Goal: Information Seeking & Learning: Learn about a topic

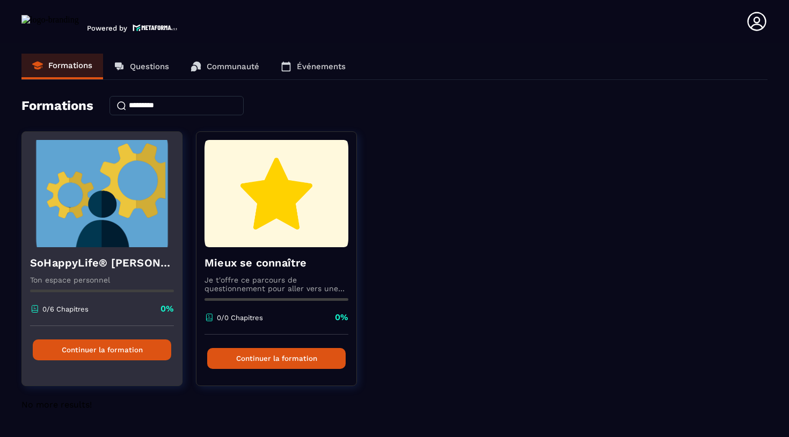
click at [143, 238] on img at bounding box center [102, 193] width 144 height 107
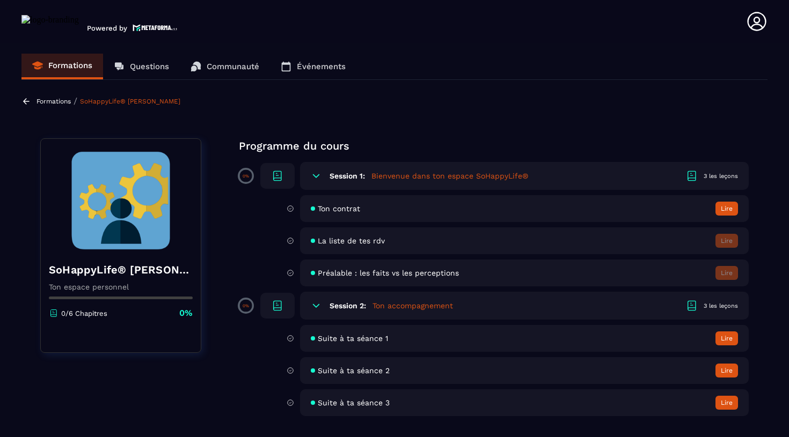
click at [358, 405] on span "Suite à ta séance 3" at bounding box center [354, 403] width 72 height 9
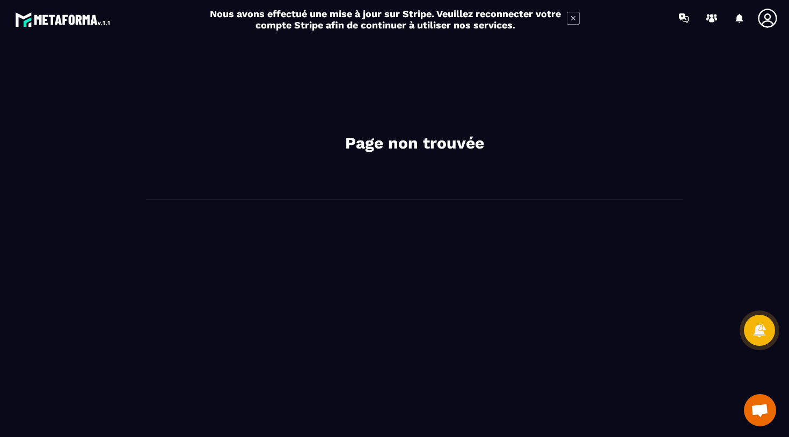
click at [576, 19] on icon at bounding box center [573, 18] width 13 height 13
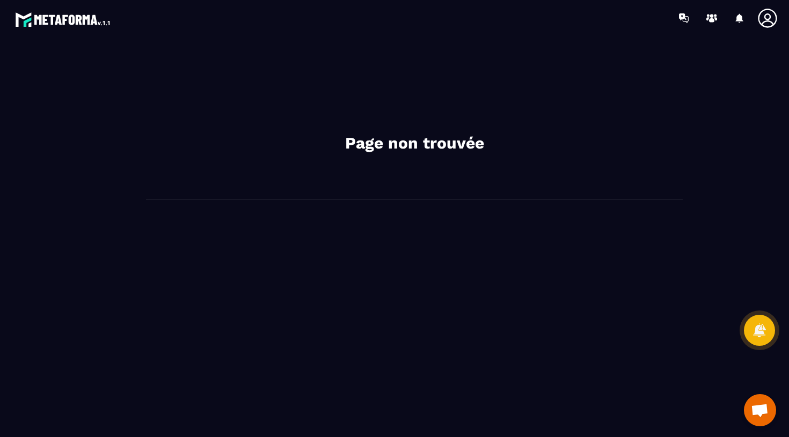
click at [774, 24] on icon at bounding box center [767, 18] width 19 height 19
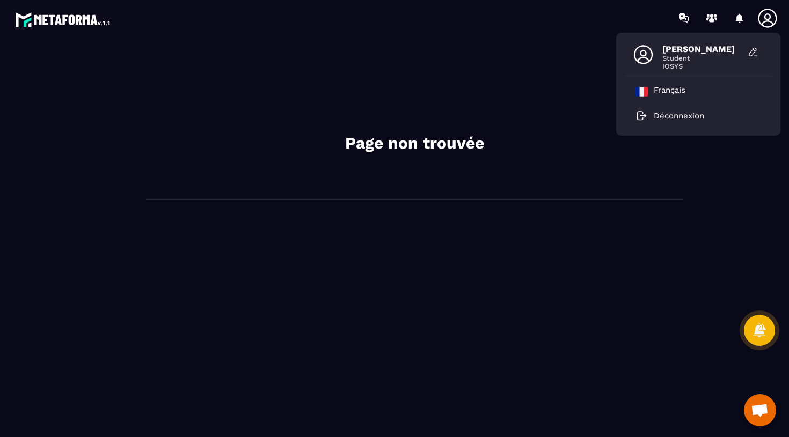
click at [472, 99] on div "Page non trouvée" at bounding box center [414, 123] width 537 height 153
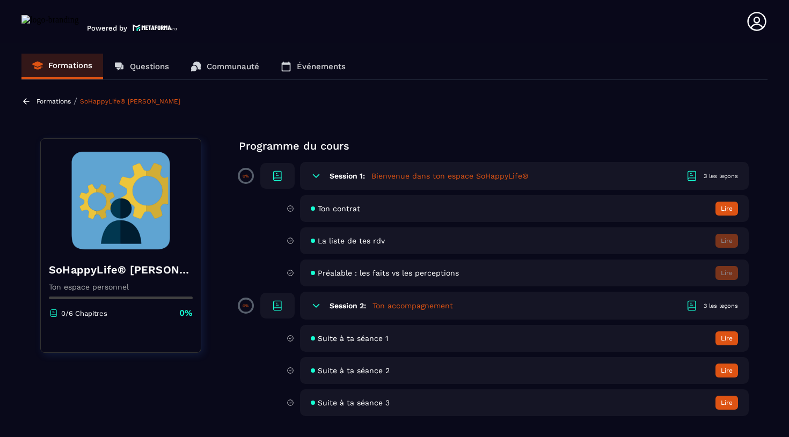
click at [354, 343] on div "Suite à ta séance 1 Lire" at bounding box center [524, 338] width 449 height 27
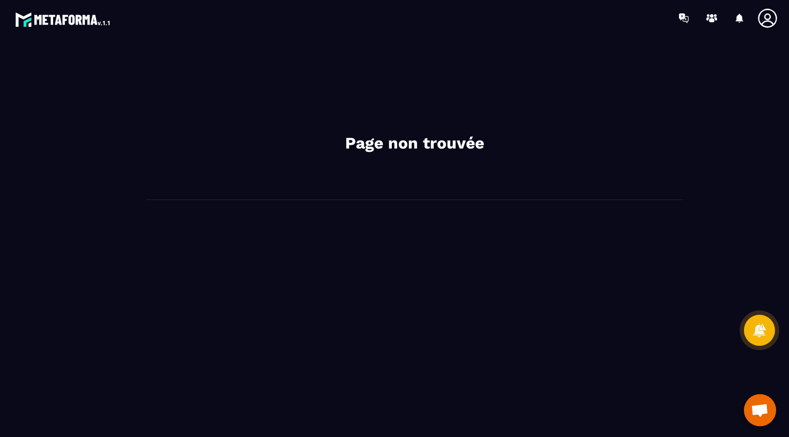
click at [767, 417] on span "Ouvrir le chat" at bounding box center [760, 411] width 18 height 15
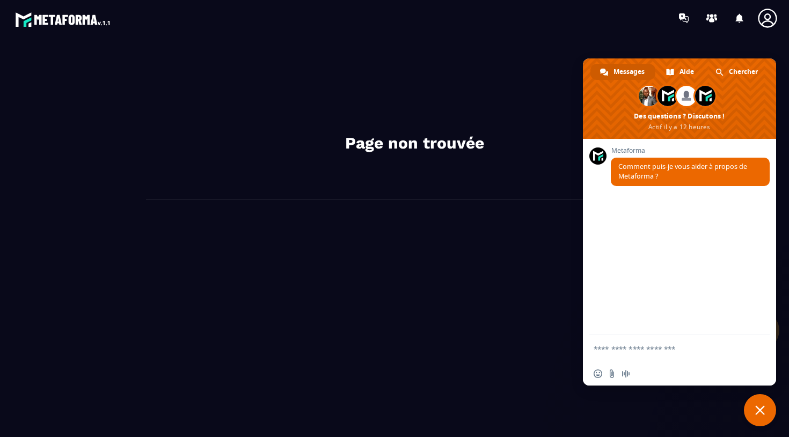
click at [502, 317] on div "Page non trouvée" at bounding box center [414, 237] width 728 height 380
click at [711, 33] on div at bounding box center [457, 18] width 663 height 36
click at [746, 402] on div "Fermer le chat" at bounding box center [760, 410] width 32 height 32
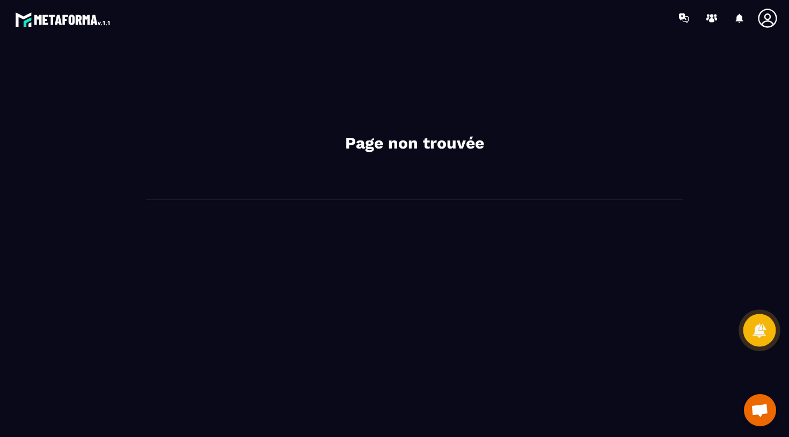
click at [764, 341] on div at bounding box center [759, 331] width 33 height 33
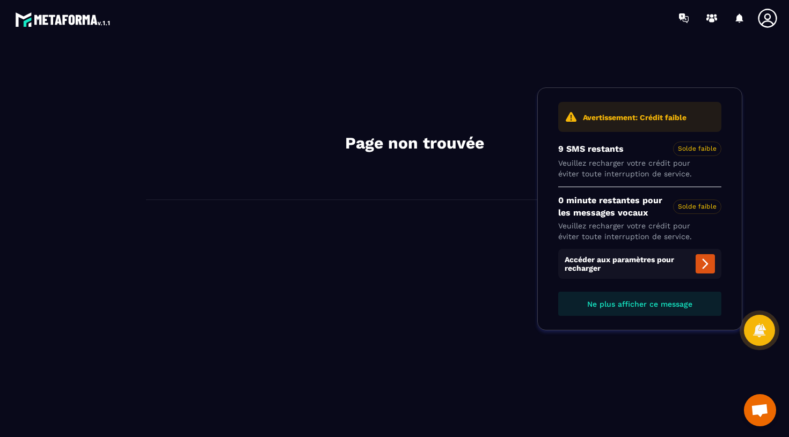
click at [691, 362] on div "Page non trouvée" at bounding box center [414, 237] width 728 height 380
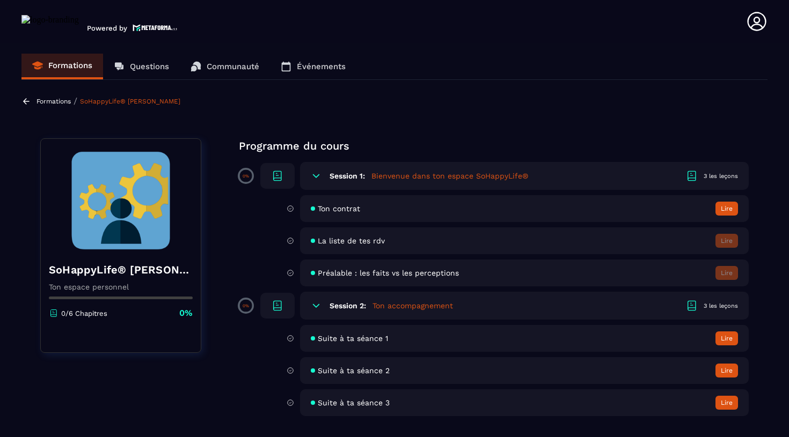
click at [410, 276] on span "Préalable : les faits vs les perceptions" at bounding box center [388, 273] width 141 height 9
click at [272, 310] on icon at bounding box center [277, 305] width 13 height 13
click at [307, 309] on div "Session 2: Ton accompagnement 3 les leçons" at bounding box center [524, 306] width 449 height 28
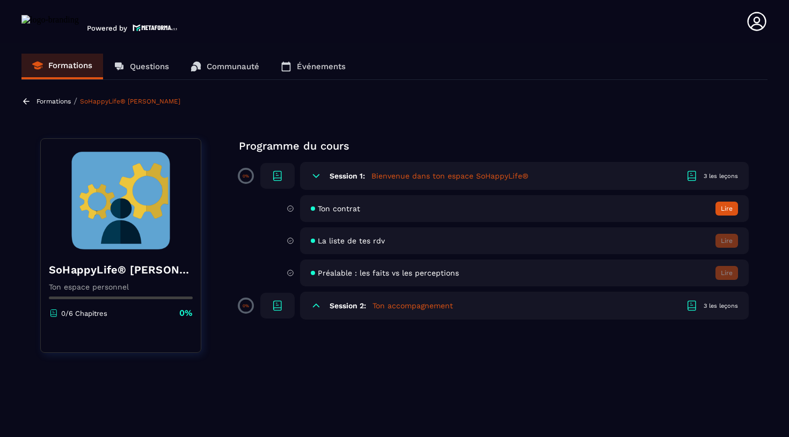
click at [385, 308] on h5 "Ton accompagnement" at bounding box center [412, 306] width 81 height 11
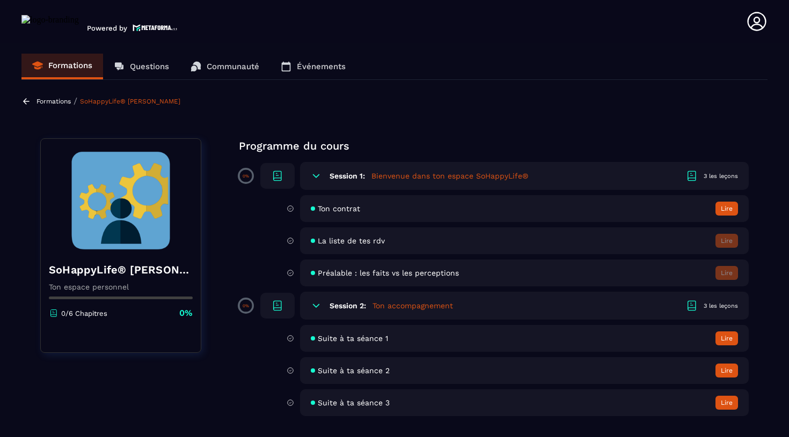
click at [712, 306] on div "3 les leçons" at bounding box center [721, 306] width 34 height 8
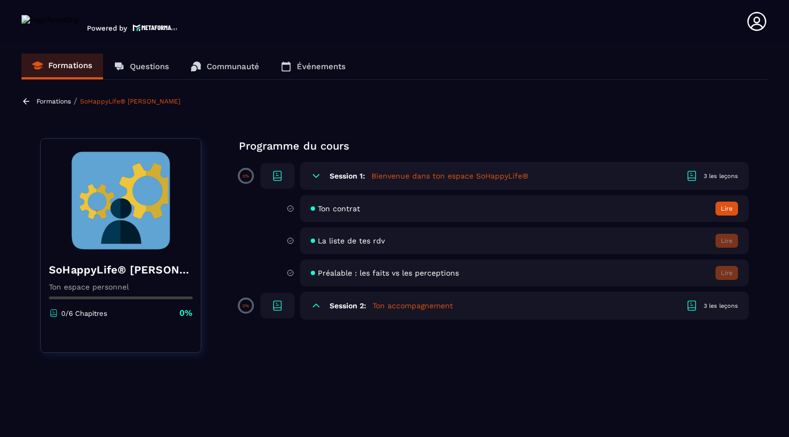
click at [712, 306] on div "3 les leçons" at bounding box center [721, 306] width 34 height 8
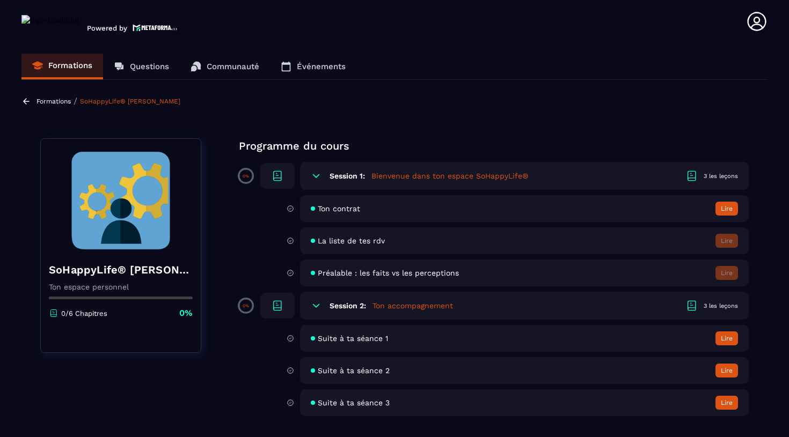
click at [729, 339] on button "Lire" at bounding box center [726, 339] width 23 height 14
click at [144, 65] on p "Questions" at bounding box center [149, 67] width 39 height 10
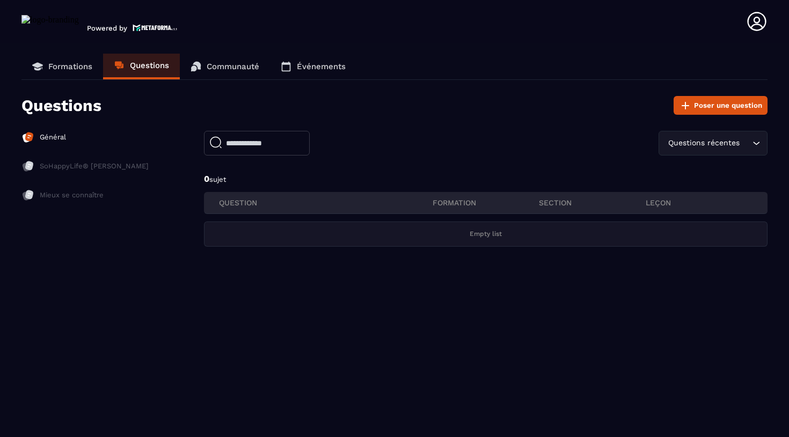
click at [40, 194] on p "Mieux se connaître" at bounding box center [72, 196] width 64 height 10
click at [226, 71] on p "Communauté" at bounding box center [233, 67] width 53 height 10
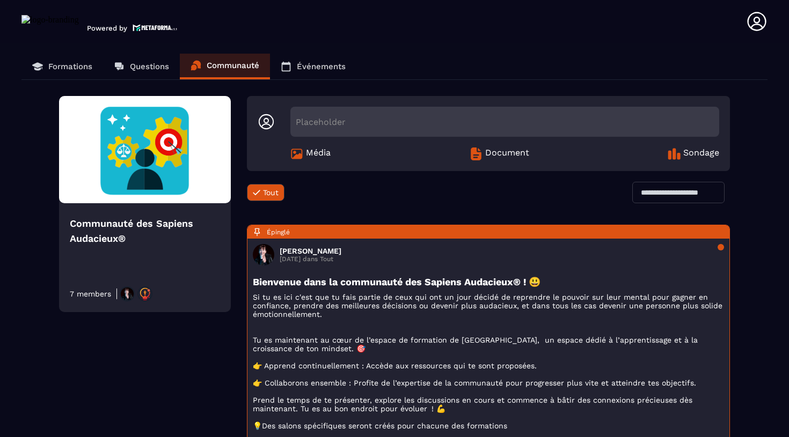
click at [495, 151] on span "Document" at bounding box center [507, 154] width 44 height 13
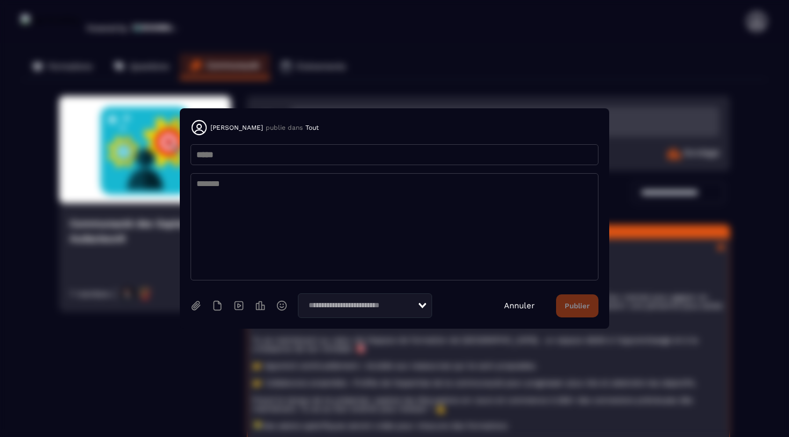
click at [529, 305] on link "Annuler" at bounding box center [519, 306] width 31 height 10
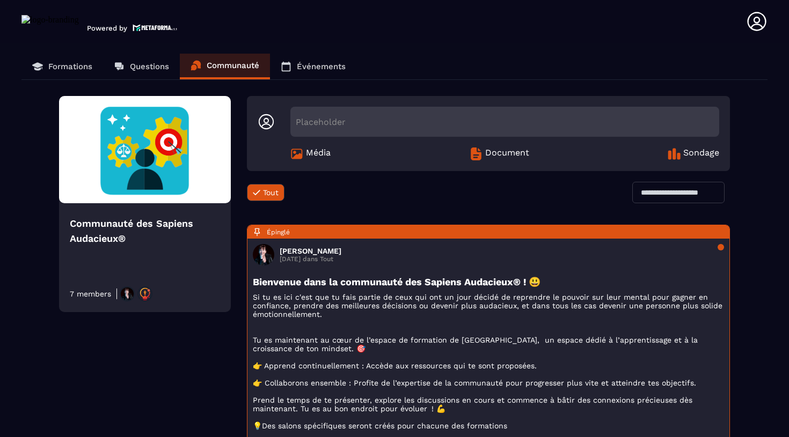
click at [306, 73] on link "Événements" at bounding box center [313, 67] width 86 height 26
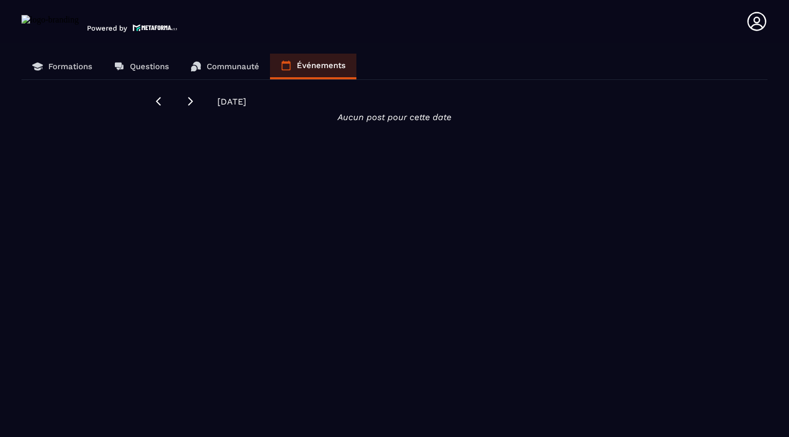
click at [68, 57] on link "Formations" at bounding box center [62, 67] width 82 height 26
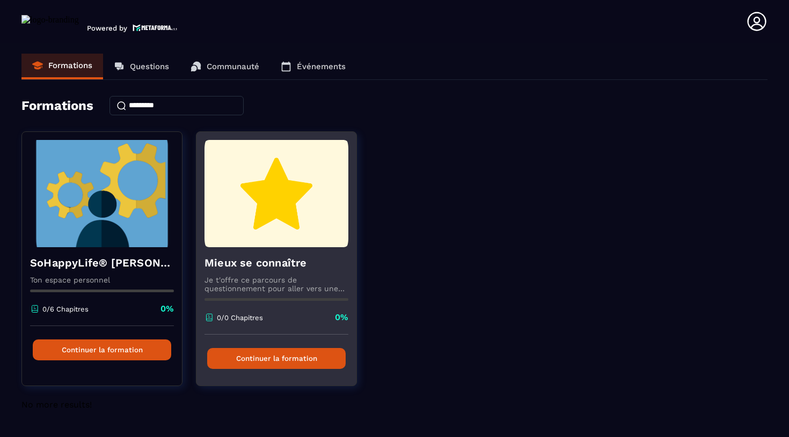
click at [284, 237] on img at bounding box center [276, 193] width 144 height 107
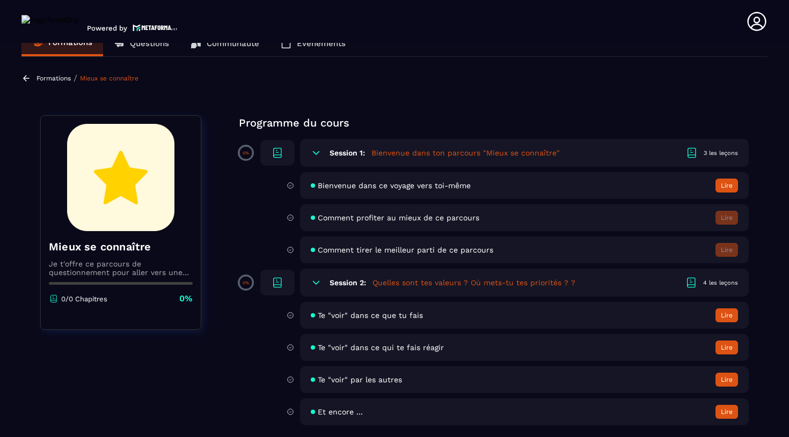
scroll to position [23, 0]
click at [391, 310] on div "Te "voir" dans ce que tu fais Lire" at bounding box center [524, 315] width 449 height 27
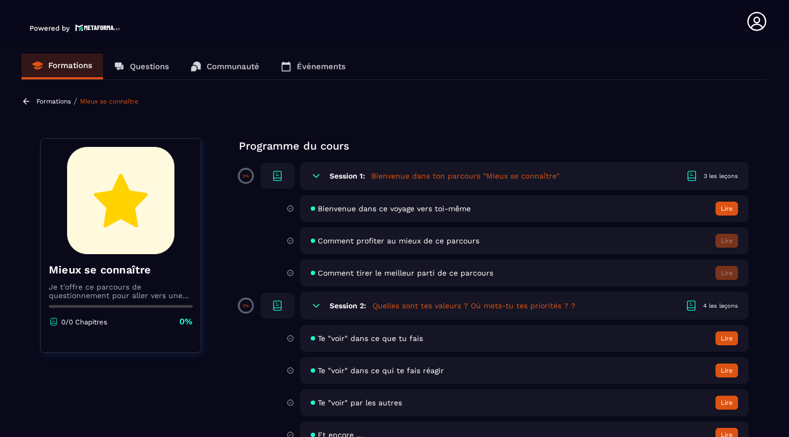
click at [722, 341] on button "Lire" at bounding box center [726, 339] width 23 height 14
click at [375, 241] on span "Comment profiter au mieux de ce parcours" at bounding box center [399, 241] width 162 height 9
click at [722, 206] on button "Lire" at bounding box center [726, 209] width 23 height 14
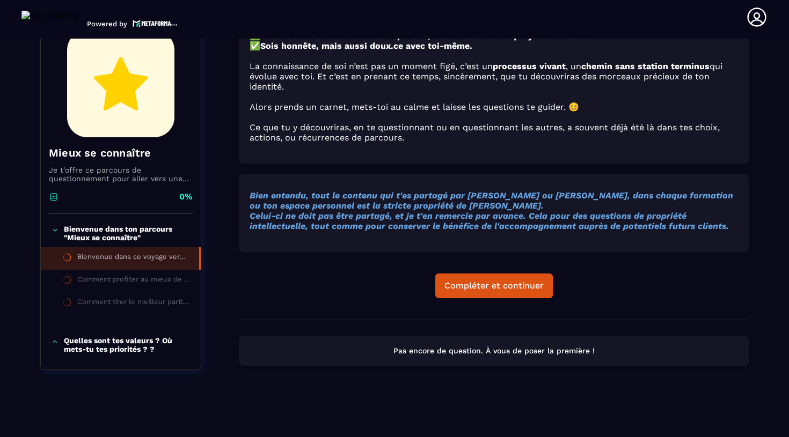
scroll to position [675, 0]
click at [487, 298] on button "Compléter et continuer" at bounding box center [494, 286] width 118 height 25
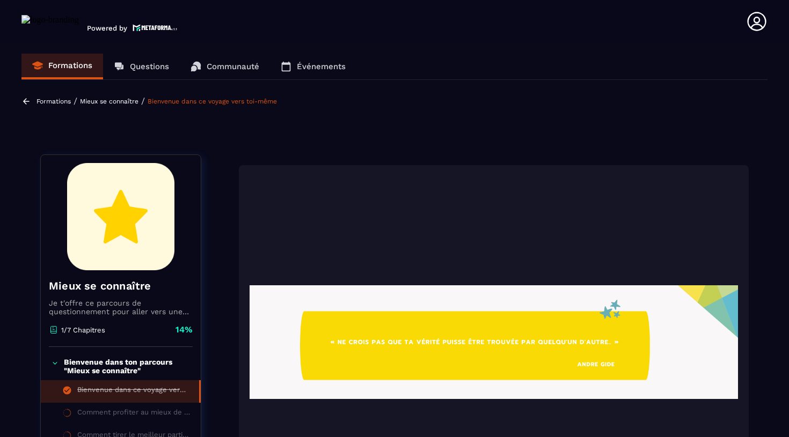
scroll to position [112, 0]
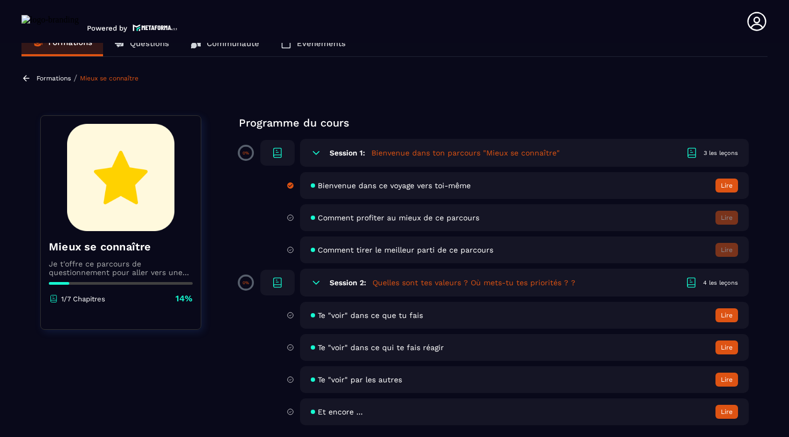
scroll to position [23, 0]
click at [431, 218] on span "Comment profiter au mieux de ce parcours" at bounding box center [399, 218] width 162 height 9
click at [286, 227] on div "Comment profiter au mieux de ce parcours Lire" at bounding box center [510, 217] width 478 height 27
click at [343, 196] on div "Bienvenue dans ce voyage vers toi-même Lire" at bounding box center [524, 185] width 449 height 27
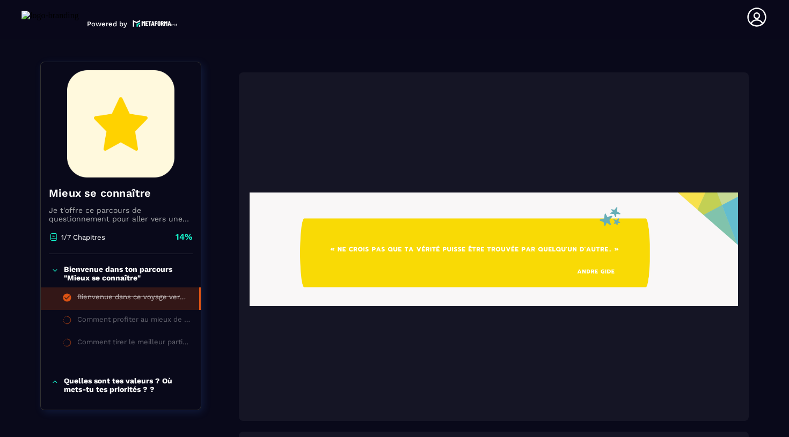
scroll to position [112, 0]
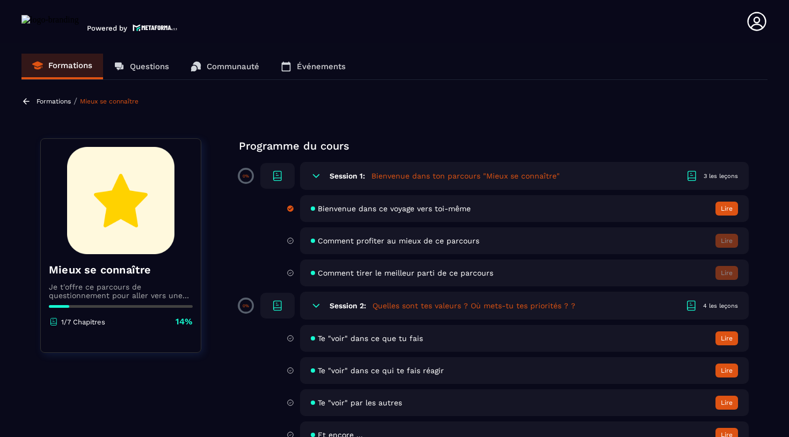
click at [373, 242] on span "Comment profiter au mieux de ce parcours" at bounding box center [399, 241] width 162 height 9
click at [291, 239] on icon at bounding box center [291, 241] width 8 height 10
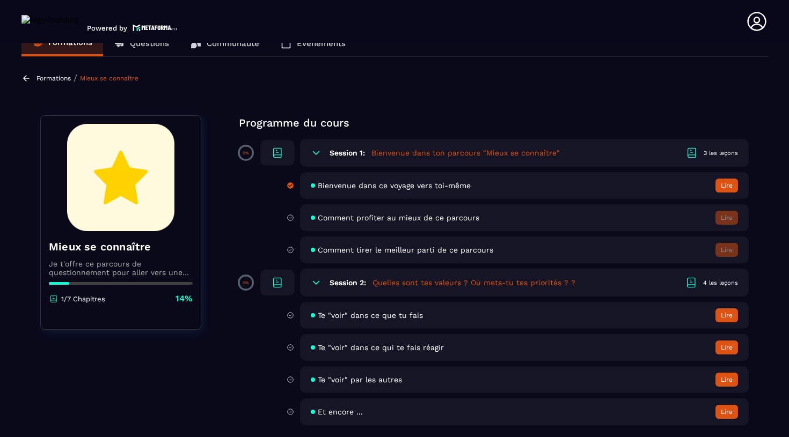
scroll to position [23, 0]
click at [733, 185] on button "Lire" at bounding box center [726, 186] width 23 height 14
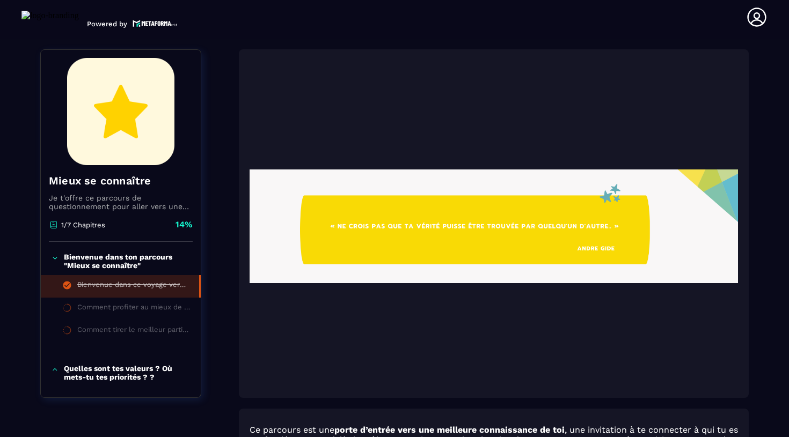
click at [504, 290] on img at bounding box center [494, 226] width 488 height 322
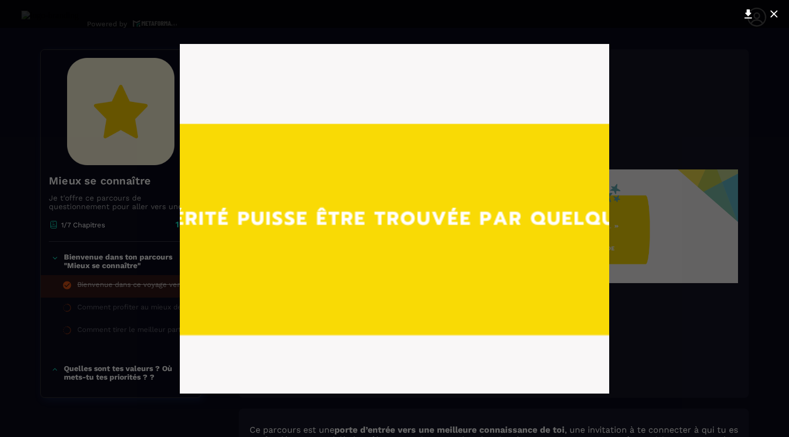
click at [663, 279] on div at bounding box center [394, 218] width 789 height 437
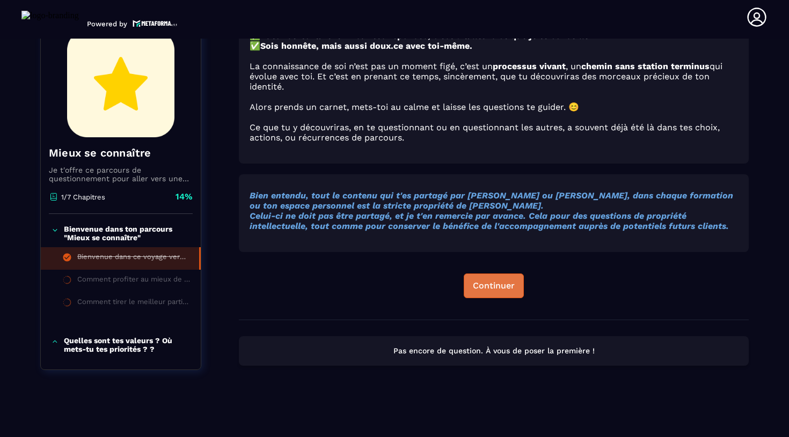
click at [500, 286] on div "Continuer" at bounding box center [494, 286] width 42 height 11
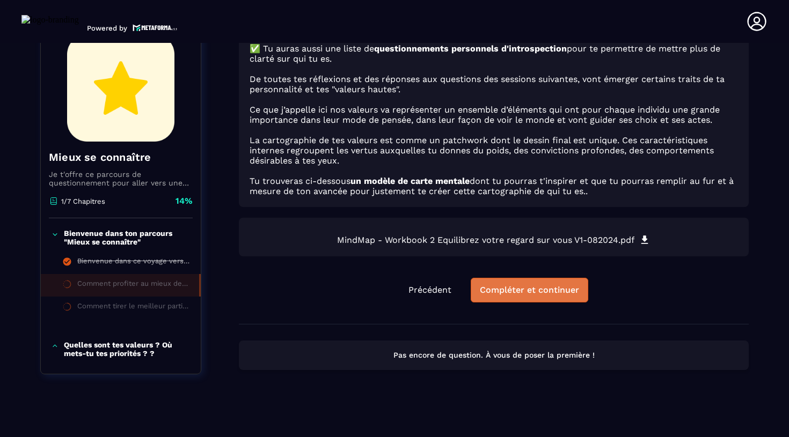
click at [510, 291] on div "Compléter et continuer" at bounding box center [529, 290] width 99 height 11
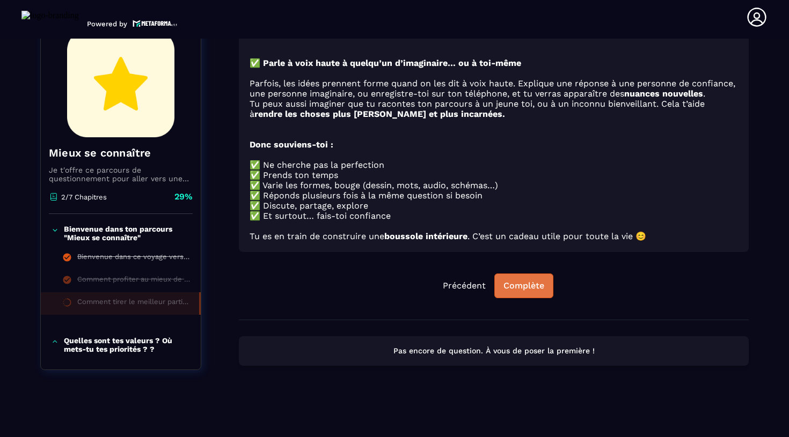
click at [520, 291] on div "Complète" at bounding box center [523, 286] width 41 height 11
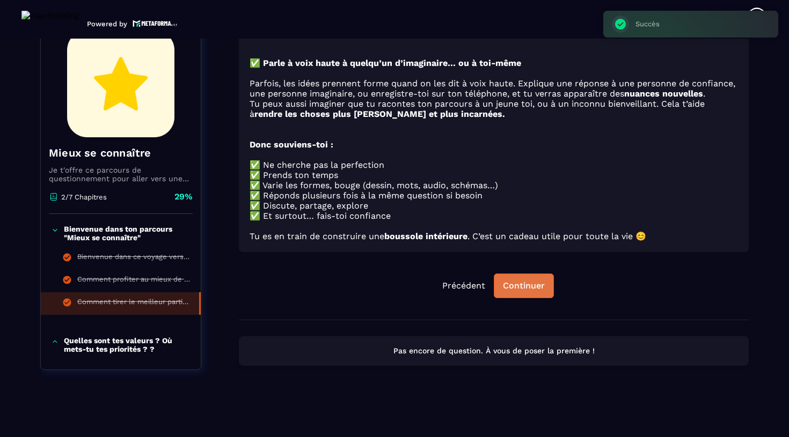
click at [505, 291] on div "Continuer" at bounding box center [524, 286] width 42 height 11
click at [544, 291] on div "Continuer" at bounding box center [524, 286] width 42 height 11
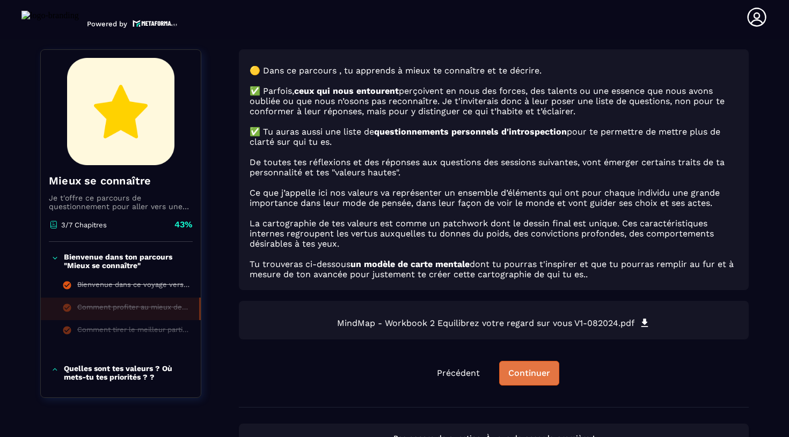
click at [526, 386] on button "Continuer" at bounding box center [529, 373] width 60 height 25
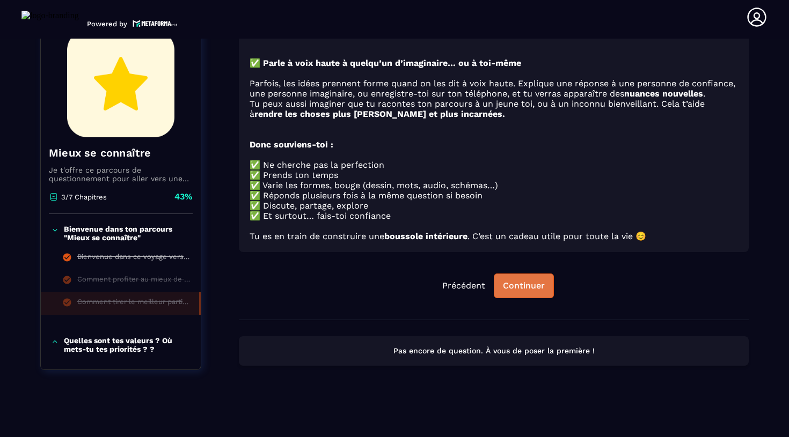
click at [516, 286] on div "Continuer" at bounding box center [524, 286] width 42 height 11
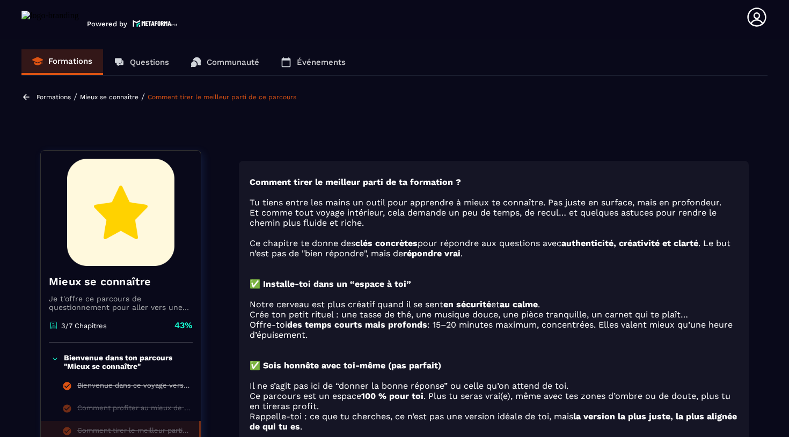
click at [64, 55] on link "Formations" at bounding box center [62, 62] width 82 height 26
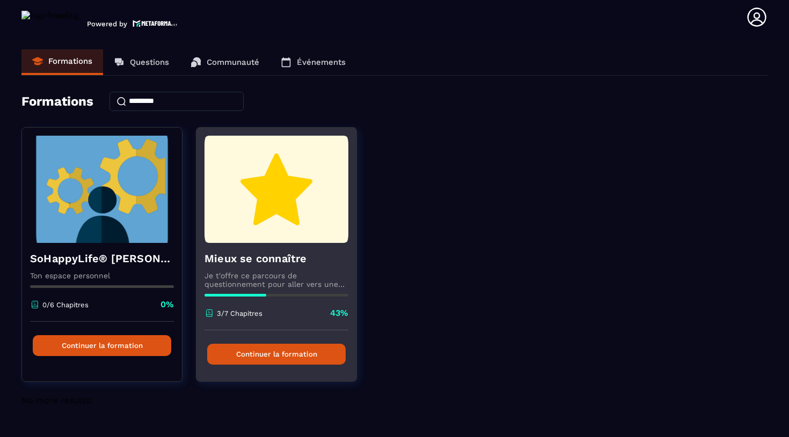
click at [268, 351] on button "Continuer la formation" at bounding box center [276, 354] width 138 height 21
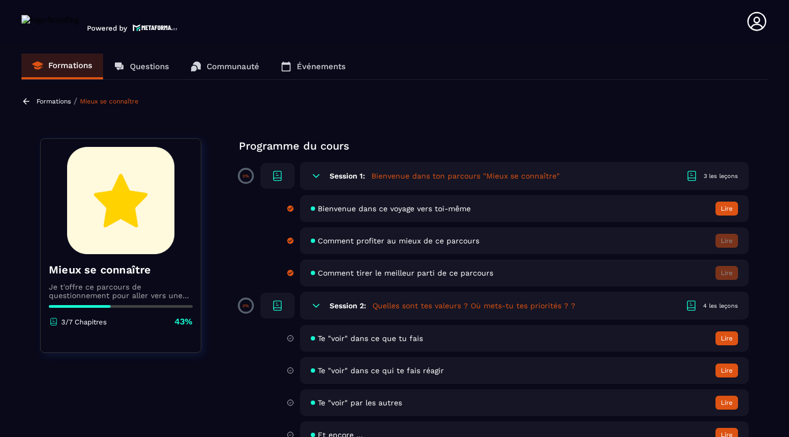
click at [437, 242] on span "Comment profiter au mieux de ce parcours" at bounding box center [399, 241] width 162 height 9
